Goal: Find specific page/section: Find specific page/section

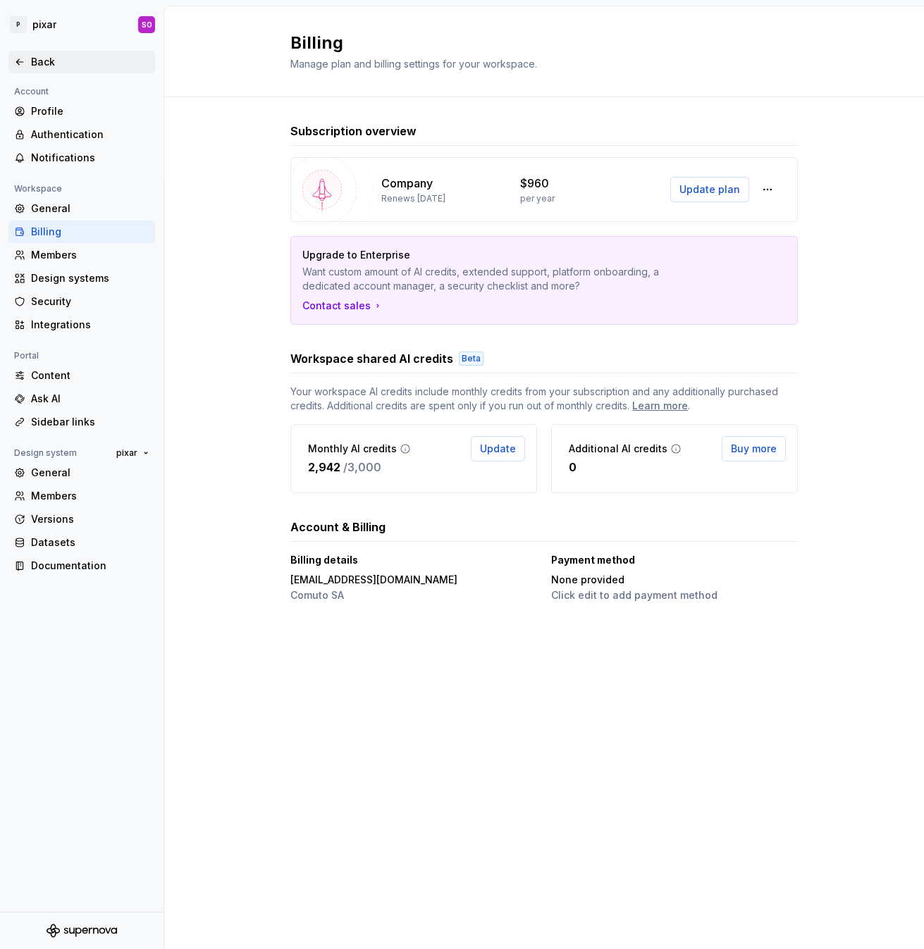
click at [36, 58] on div "Back" at bounding box center [90, 62] width 118 height 14
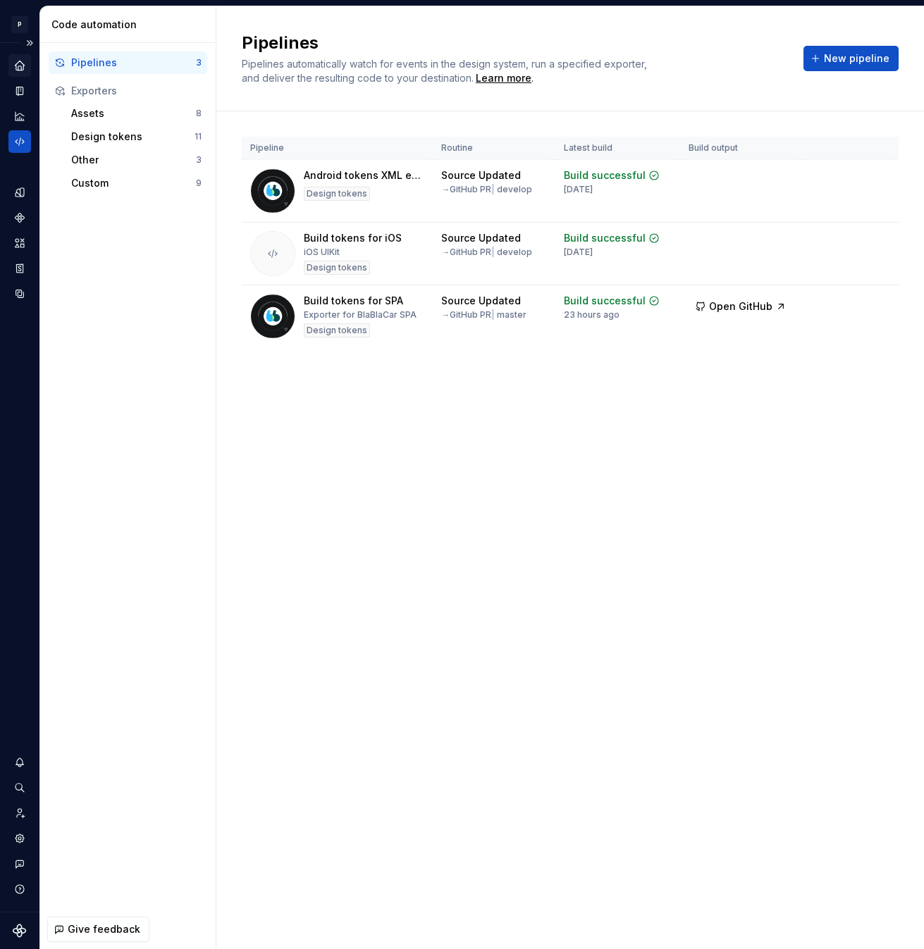
click at [25, 62] on icon "Home" at bounding box center [19, 65] width 13 height 13
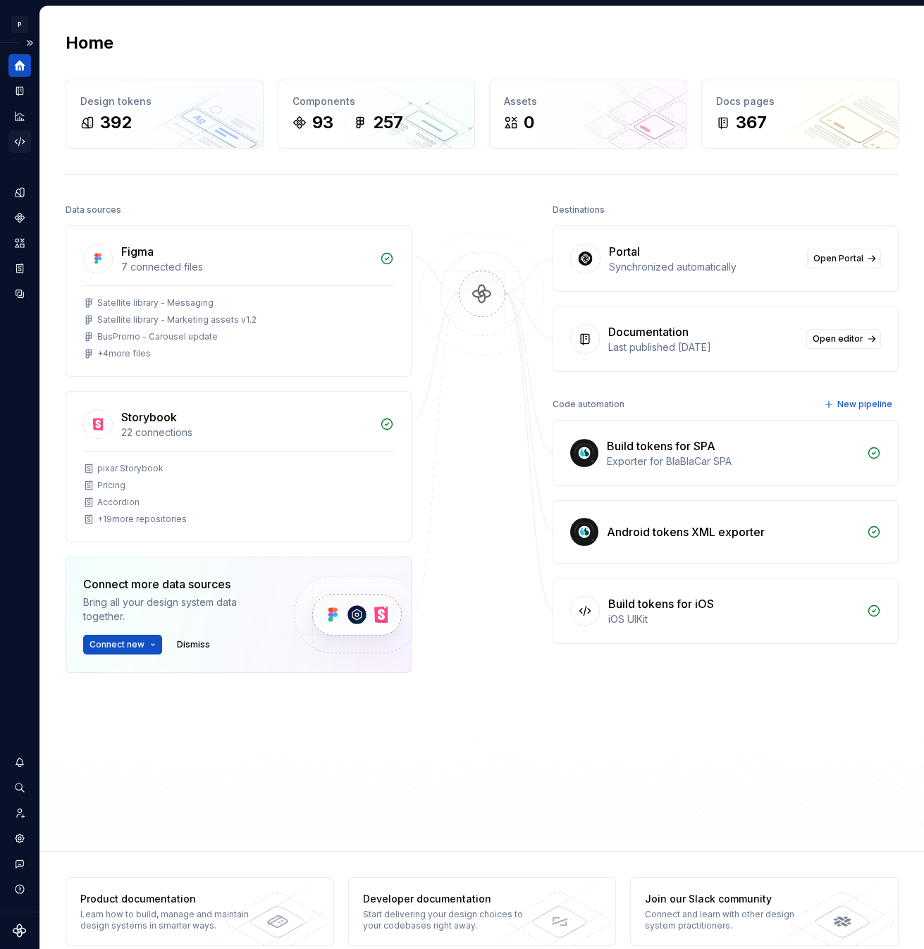
click at [18, 140] on icon "Code automation" at bounding box center [19, 141] width 13 height 13
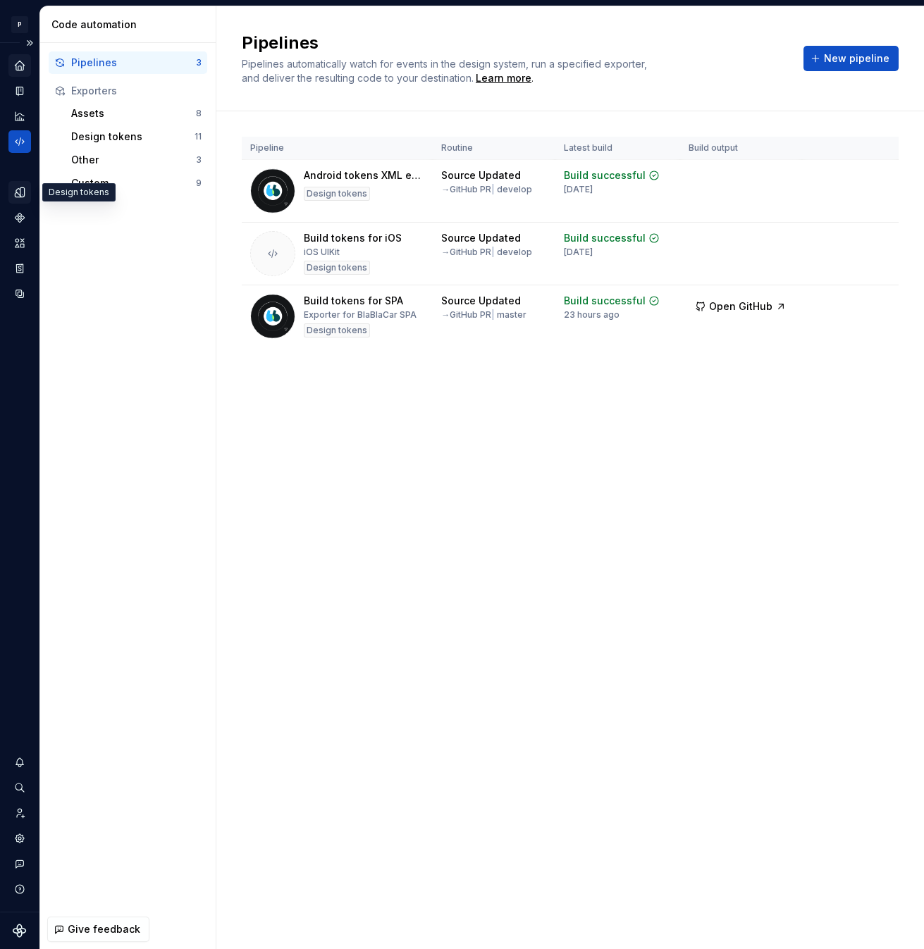
click at [20, 194] on icon "Design tokens" at bounding box center [22, 191] width 4 height 9
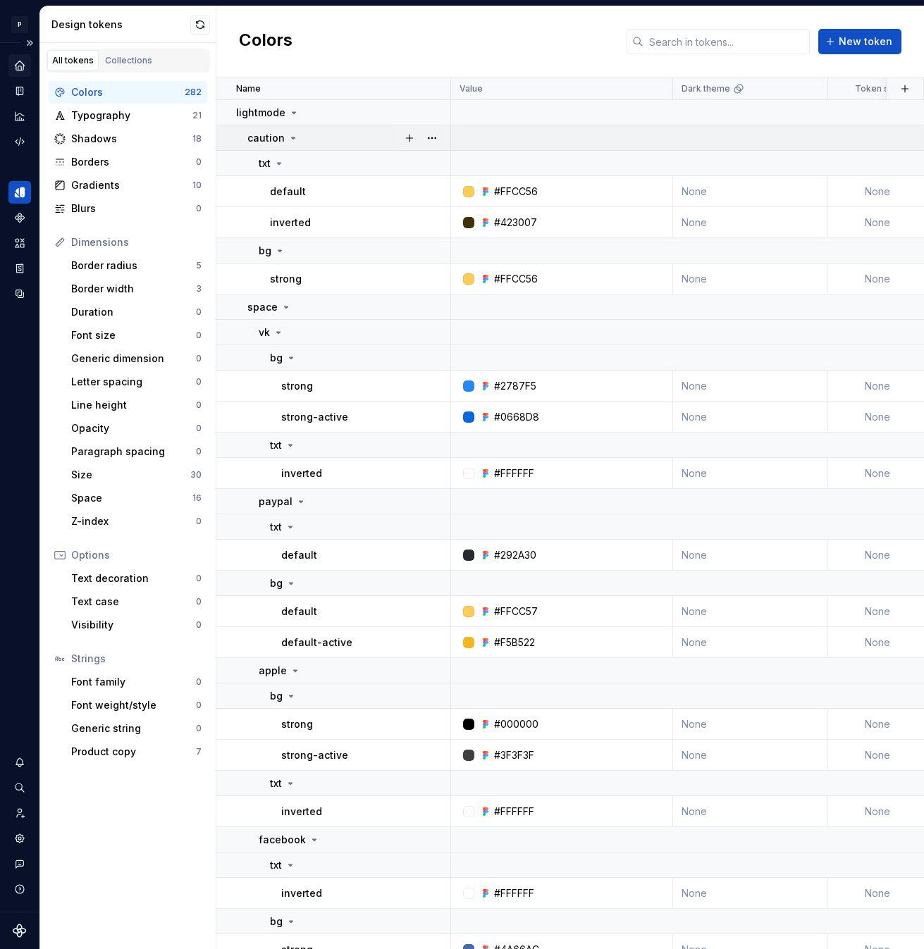
click at [287, 131] on div "caution" at bounding box center [272, 138] width 51 height 14
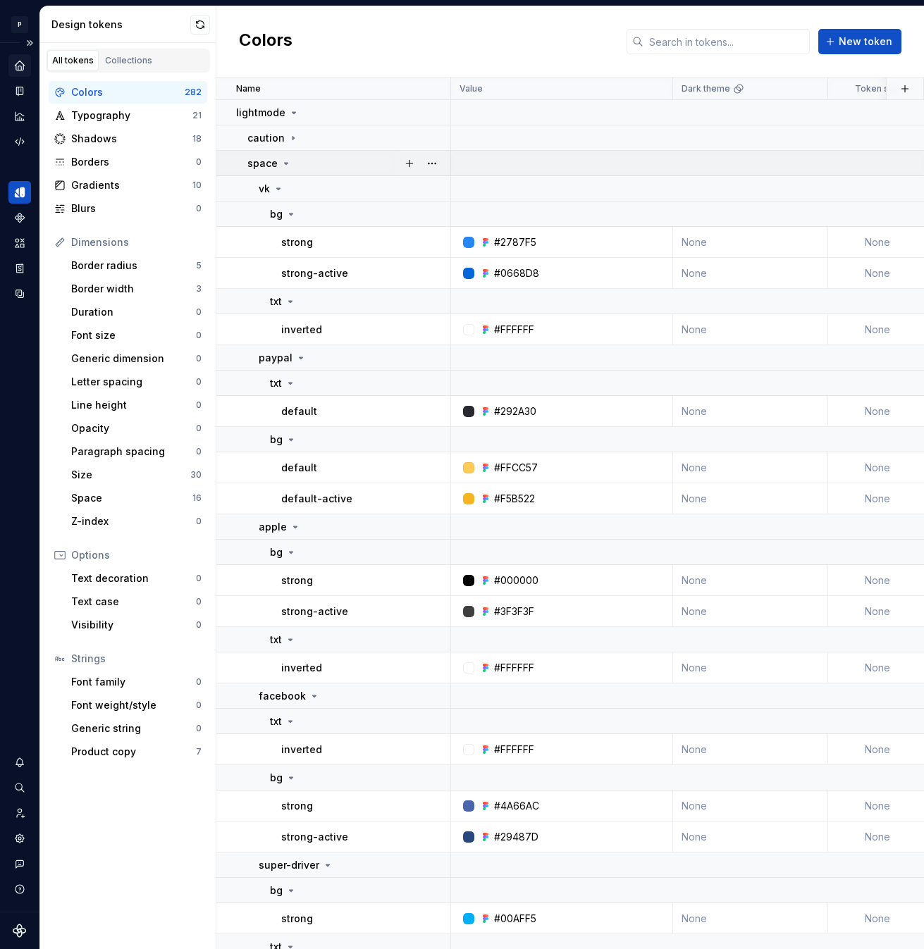
click at [284, 158] on icon at bounding box center [285, 163] width 11 height 11
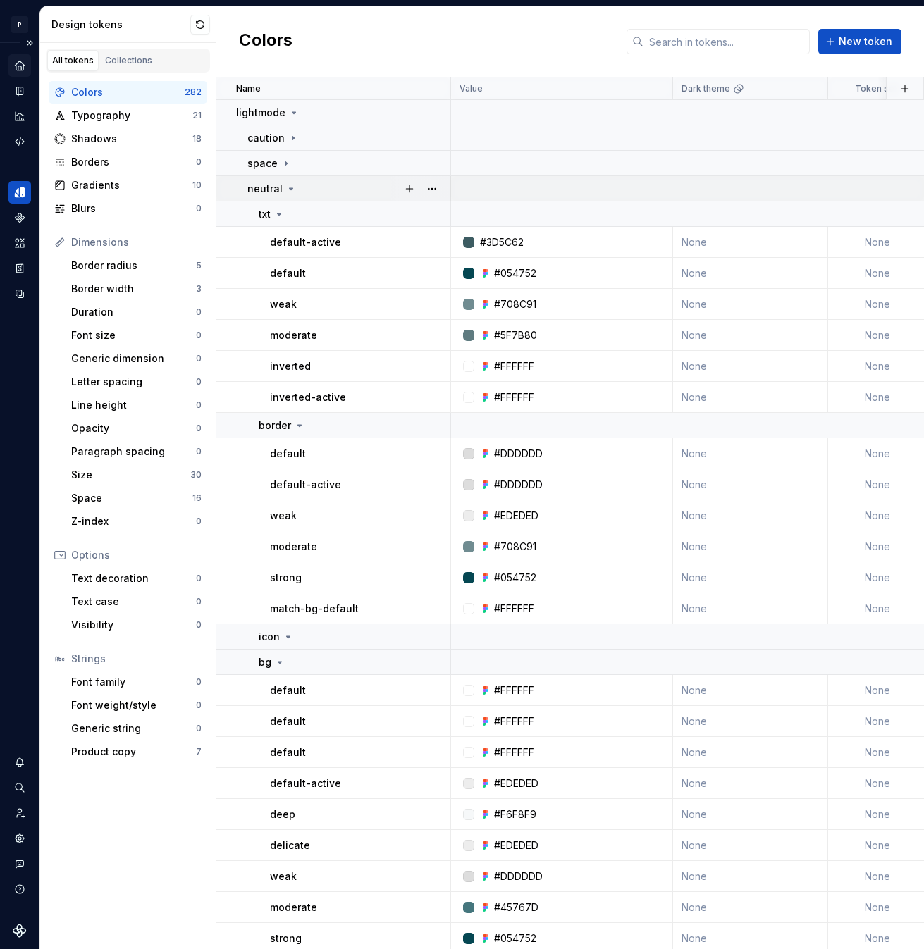
click at [286, 188] on icon at bounding box center [290, 188] width 11 height 11
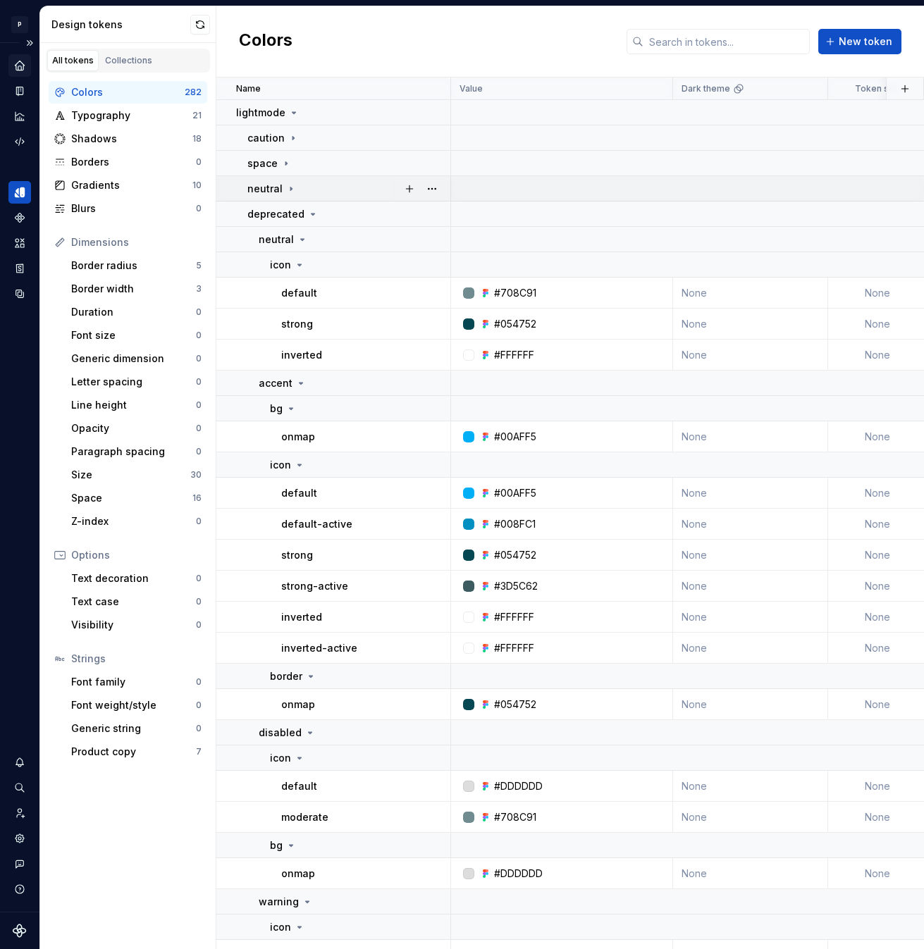
click at [283, 182] on div "neutral" at bounding box center [271, 189] width 49 height 14
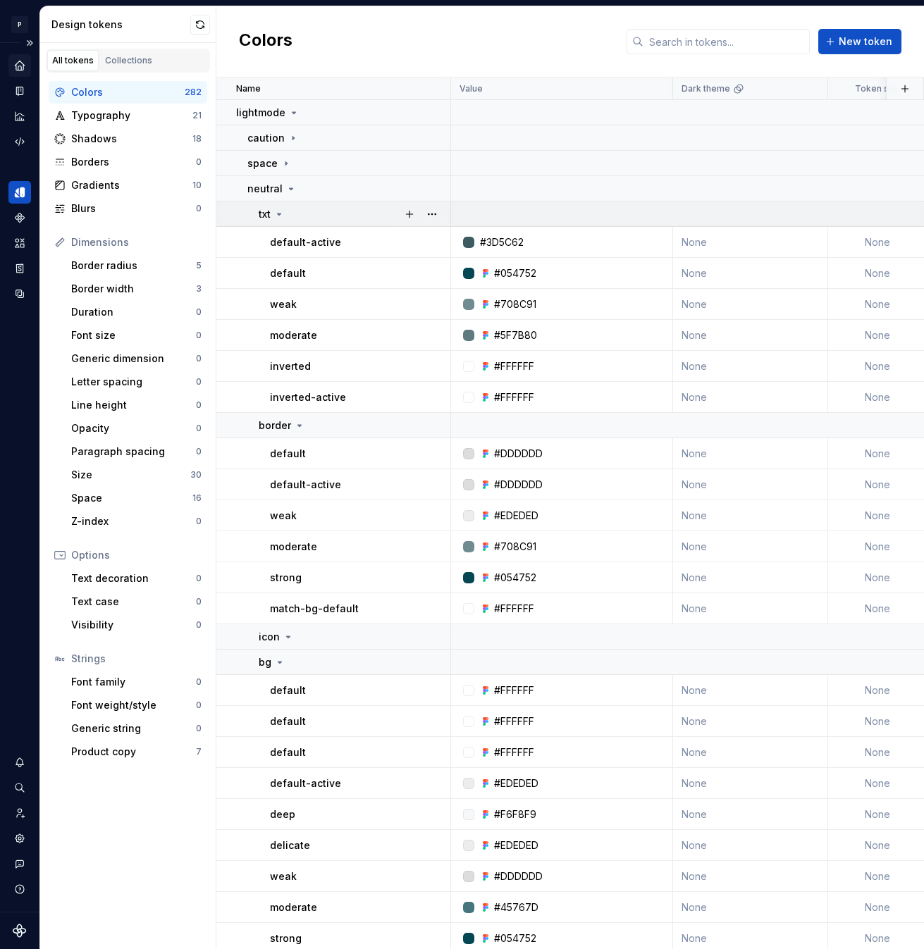
click at [283, 211] on icon at bounding box center [278, 214] width 11 height 11
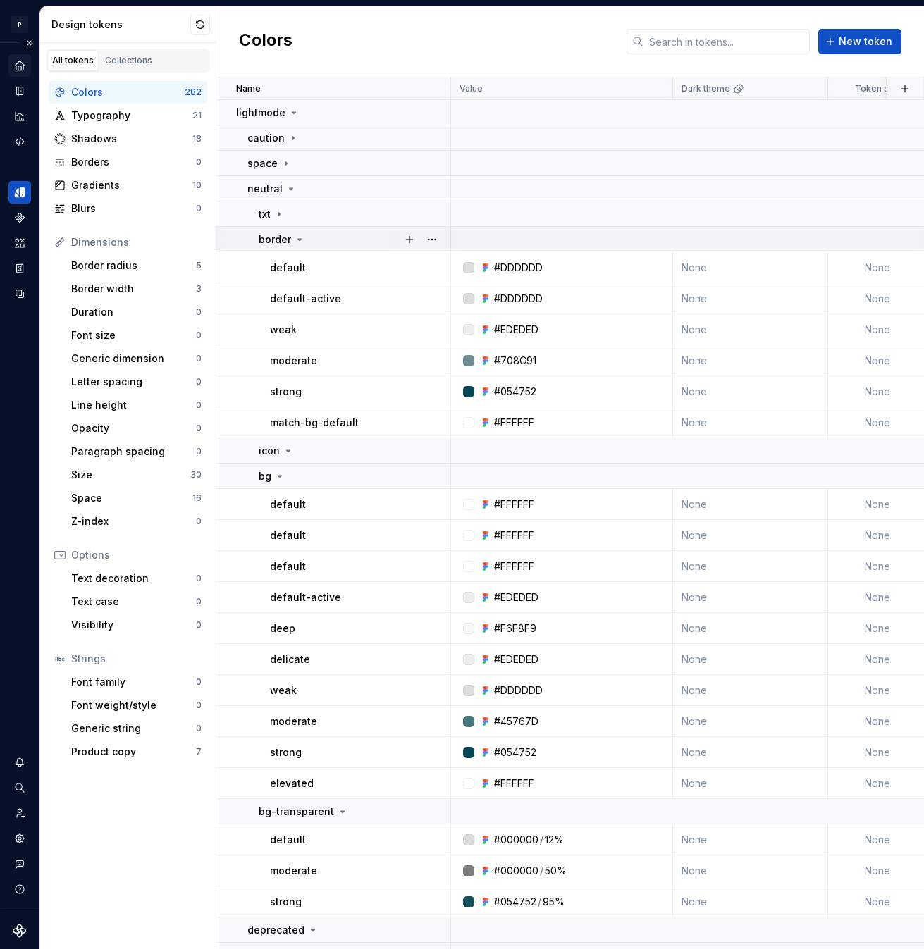
click at [302, 242] on icon at bounding box center [299, 239] width 11 height 11
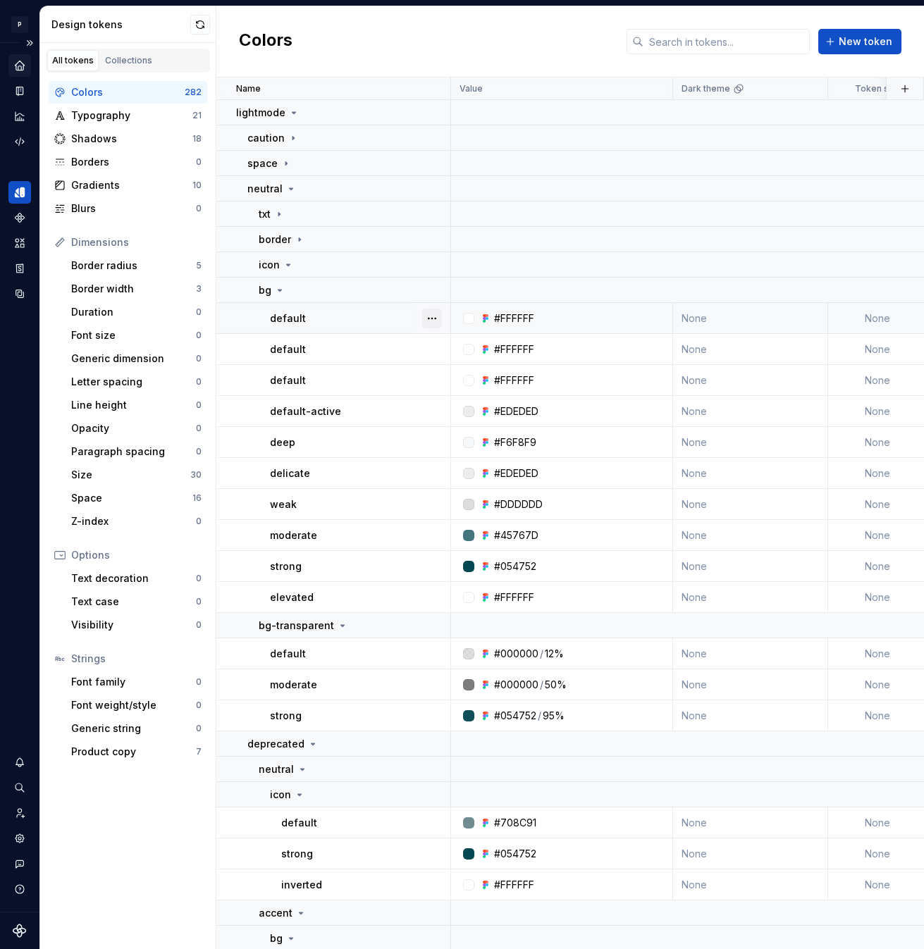
click at [432, 319] on button "button" at bounding box center [432, 319] width 20 height 20
click at [411, 356] on html "P pixar SO Design system data Design tokens All tokens Collections Colors 282 T…" at bounding box center [462, 474] width 924 height 949
click at [431, 355] on button "button" at bounding box center [432, 350] width 20 height 20
click at [400, 372] on html "P pixar SO Design system data Design tokens All tokens Collections Colors 282 T…" at bounding box center [462, 474] width 924 height 949
click at [426, 376] on button "button" at bounding box center [432, 381] width 20 height 20
